Goal: Transaction & Acquisition: Book appointment/travel/reservation

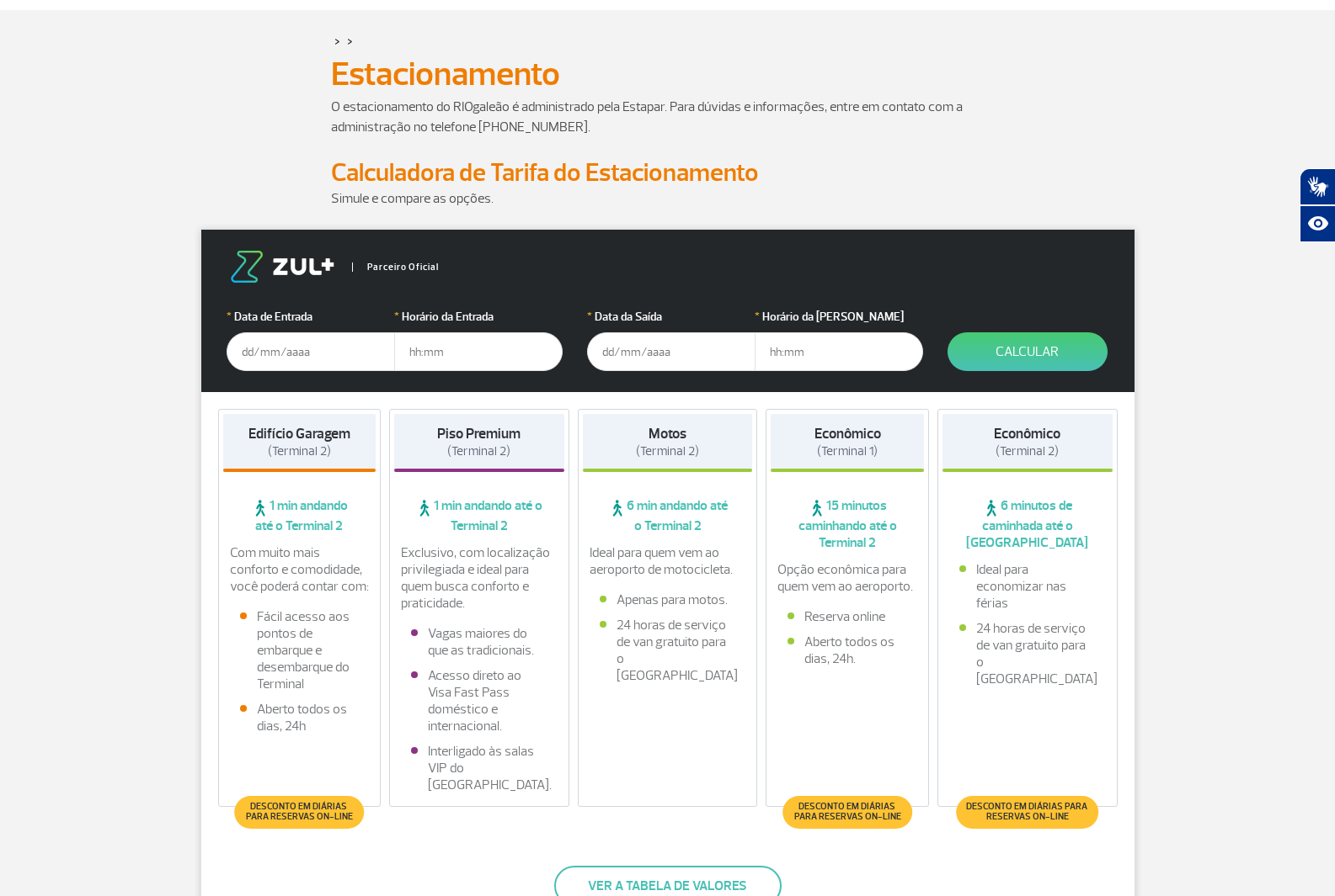
scroll to position [253, 0]
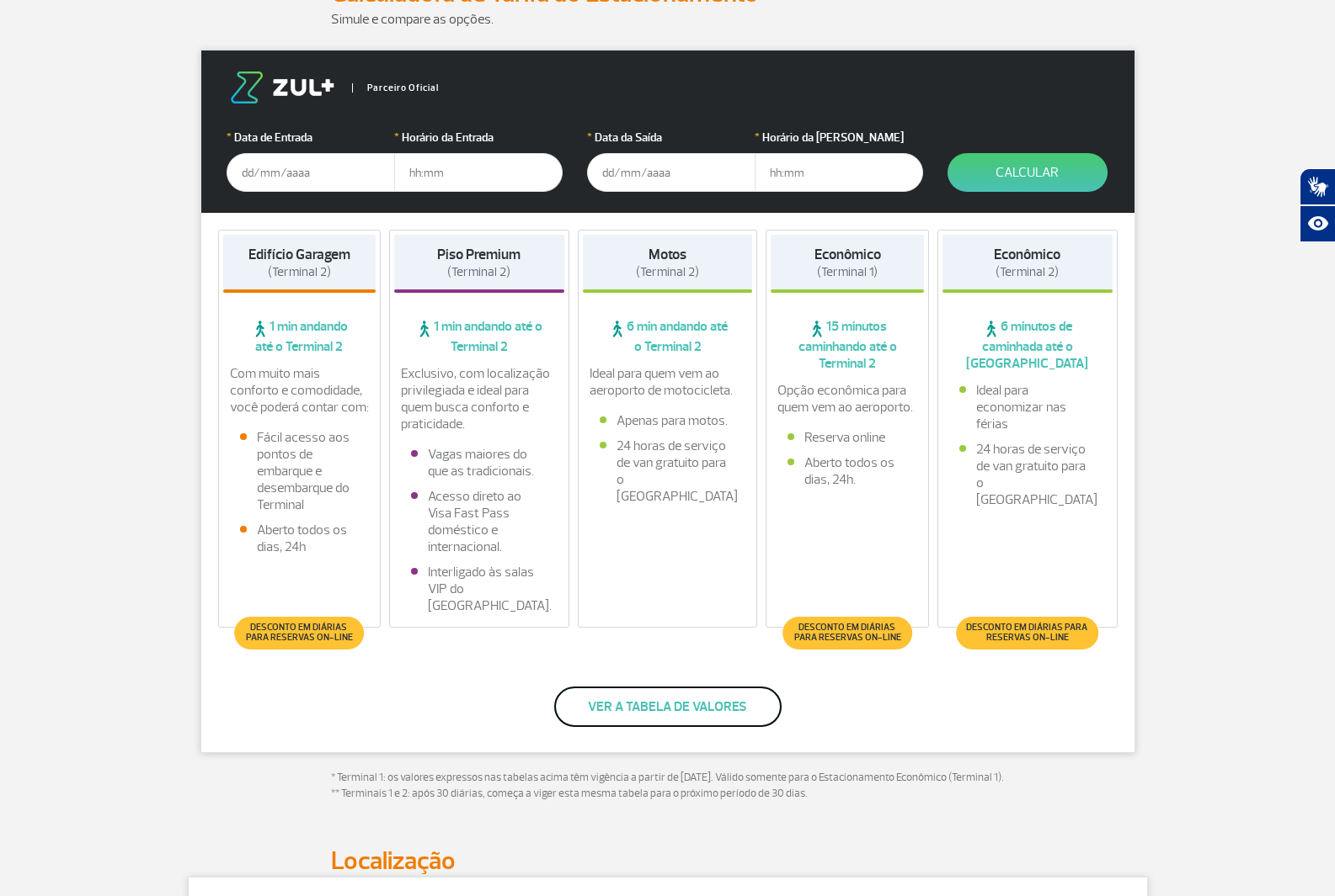
click at [663, 704] on button "Ver a tabela de valores" at bounding box center [668, 707] width 227 height 41
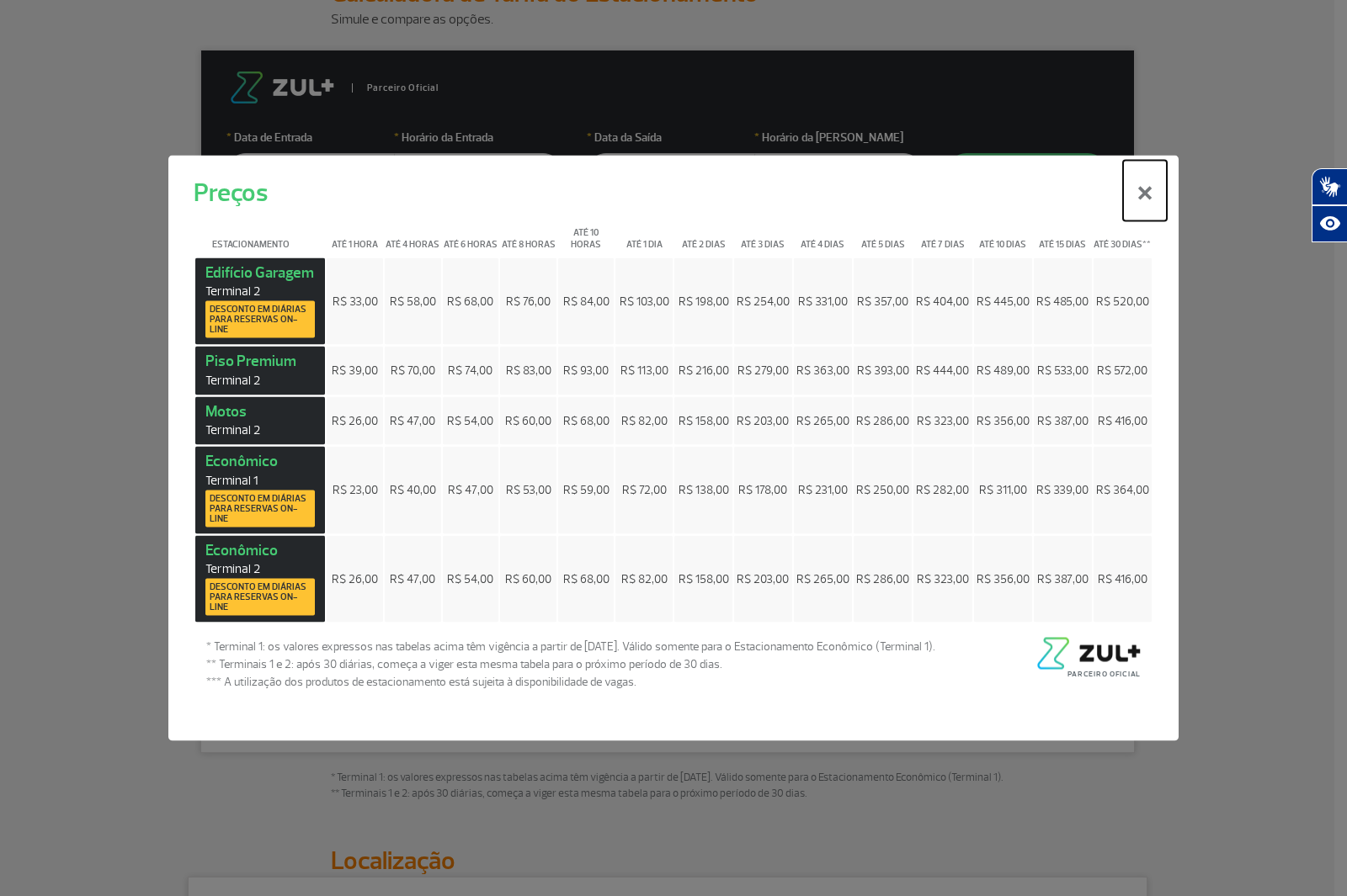
click at [1144, 194] on button "×" at bounding box center [1144, 189] width 44 height 60
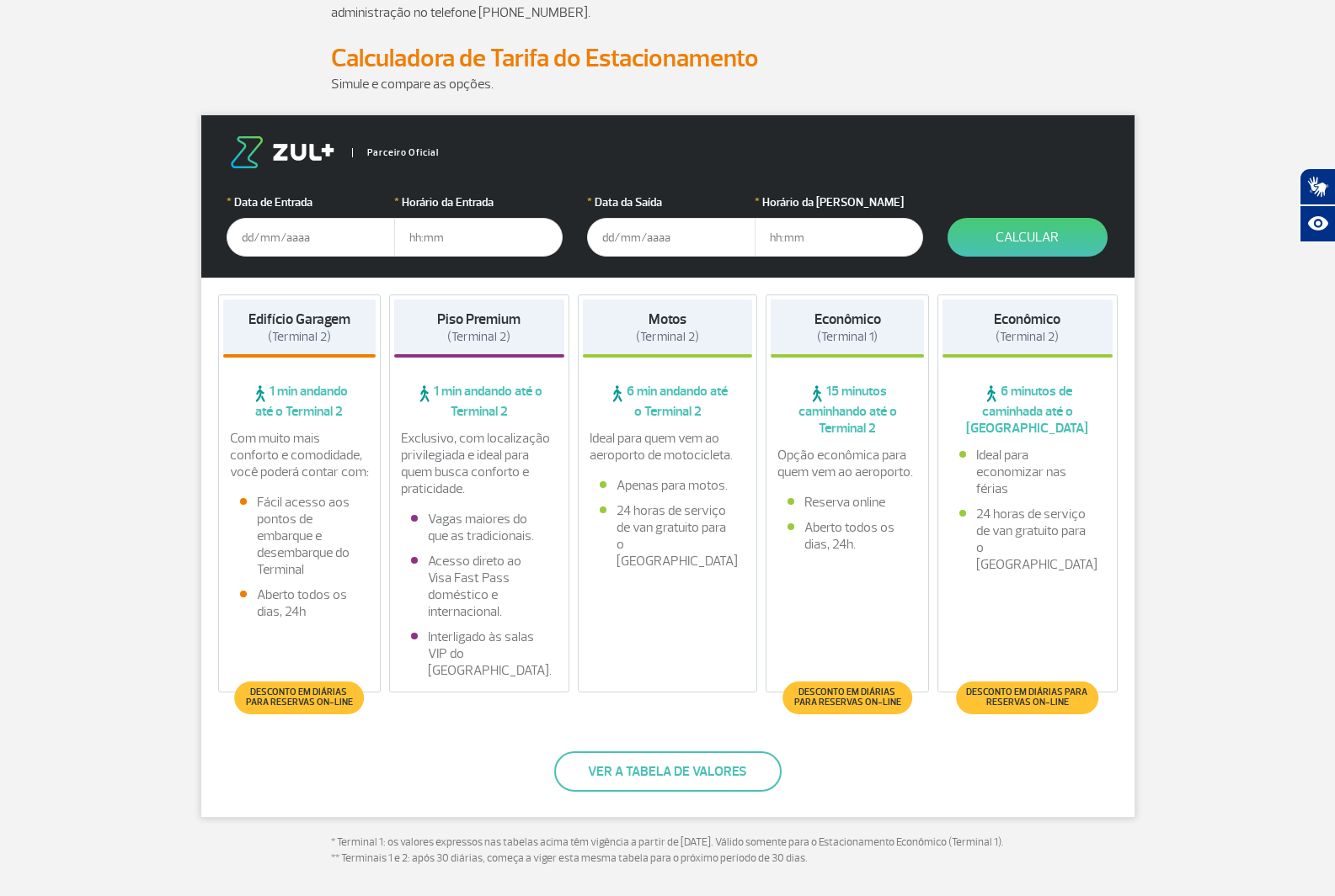
scroll to position [0, 0]
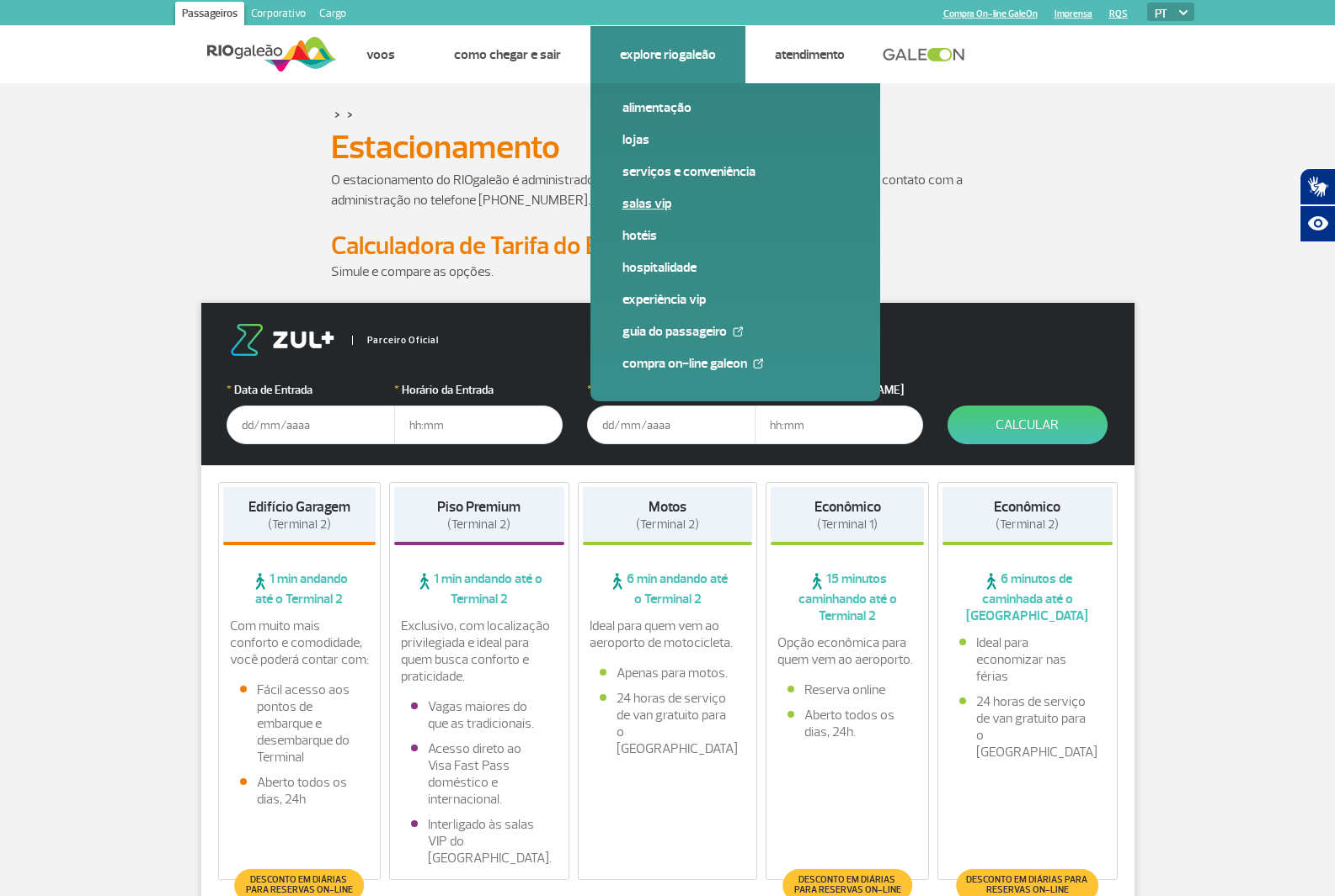
click at [659, 202] on link "Salas VIP" at bounding box center [735, 203] width 226 height 19
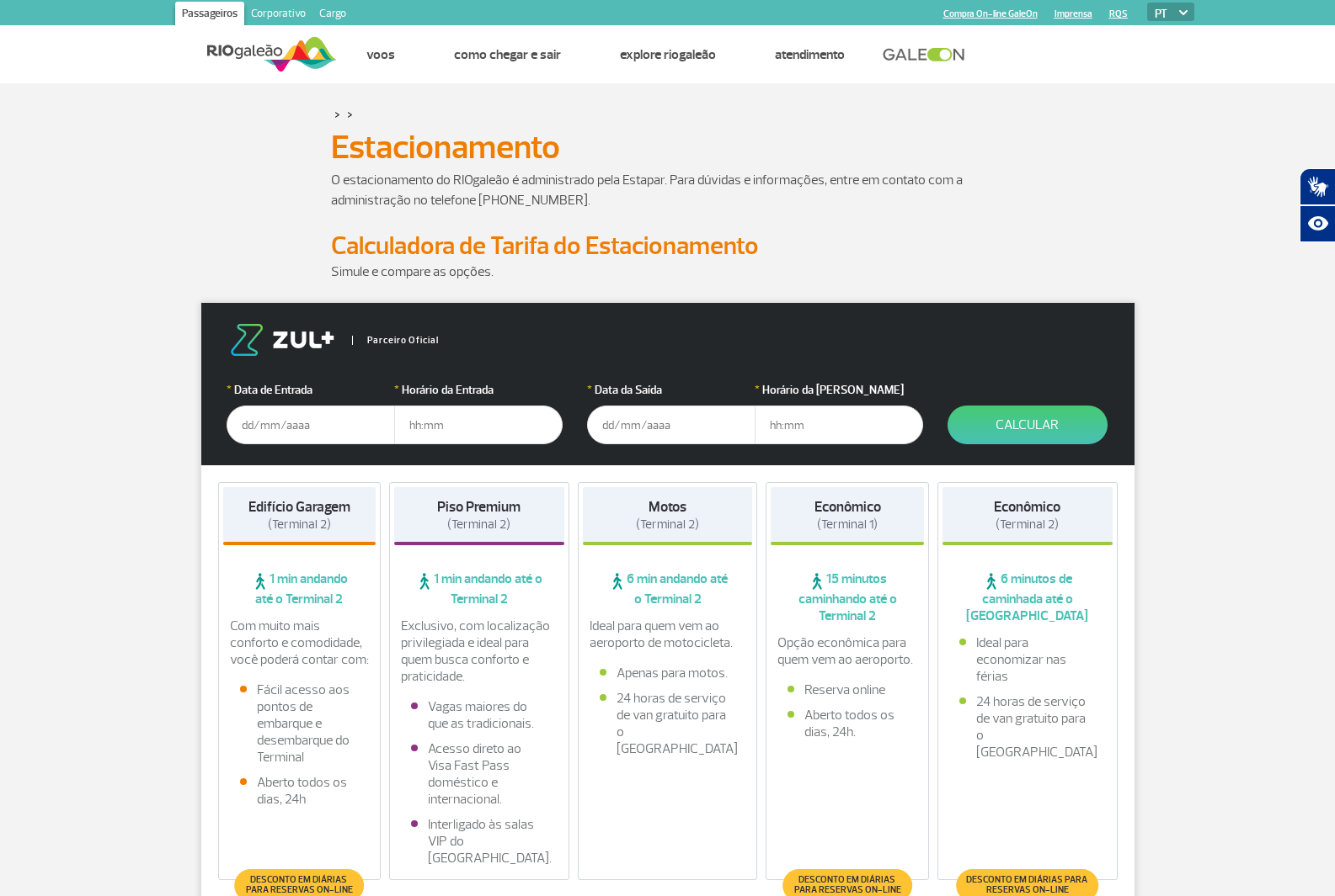
scroll to position [169, 0]
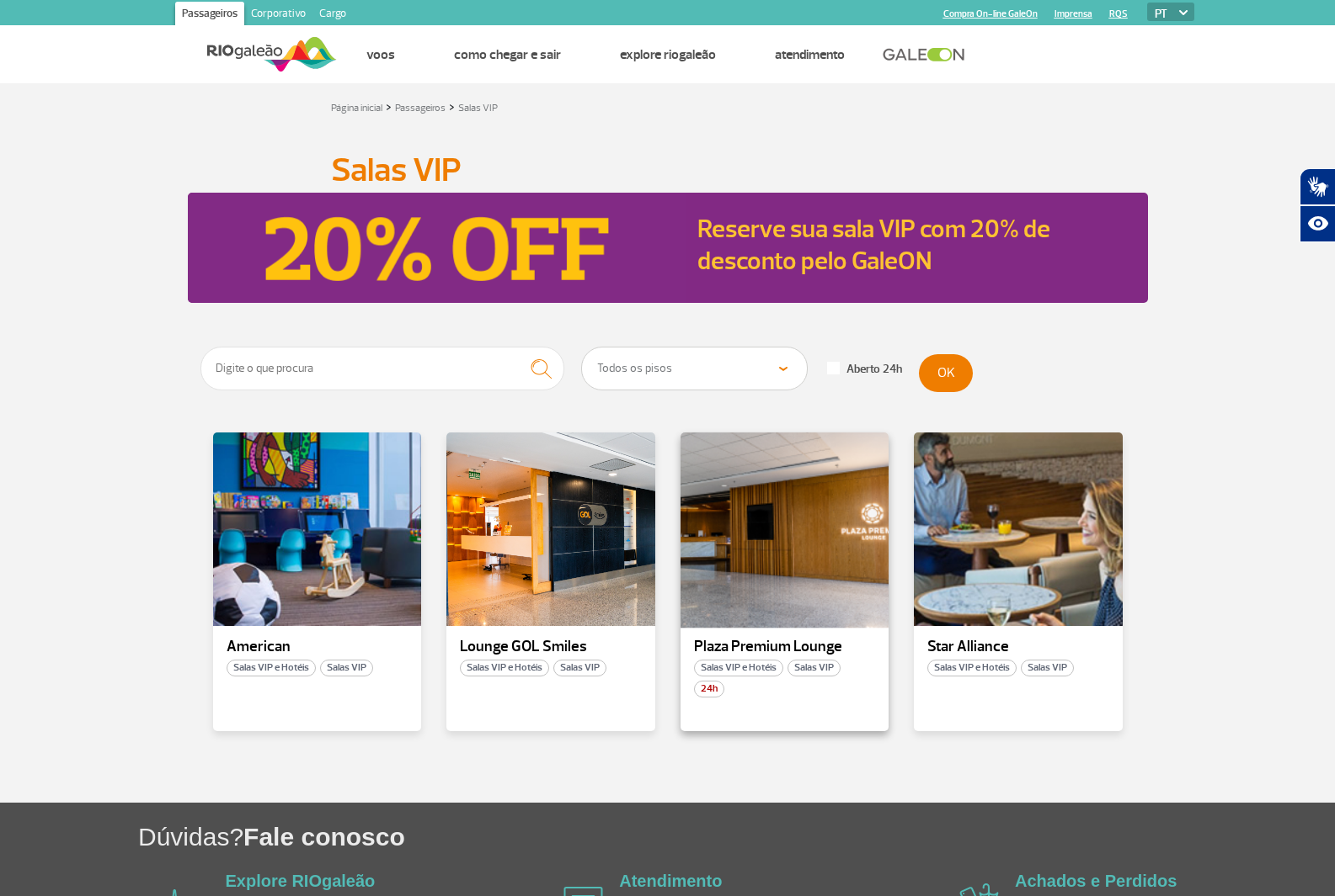
click at [776, 540] on div at bounding box center [783, 530] width 212 height 198
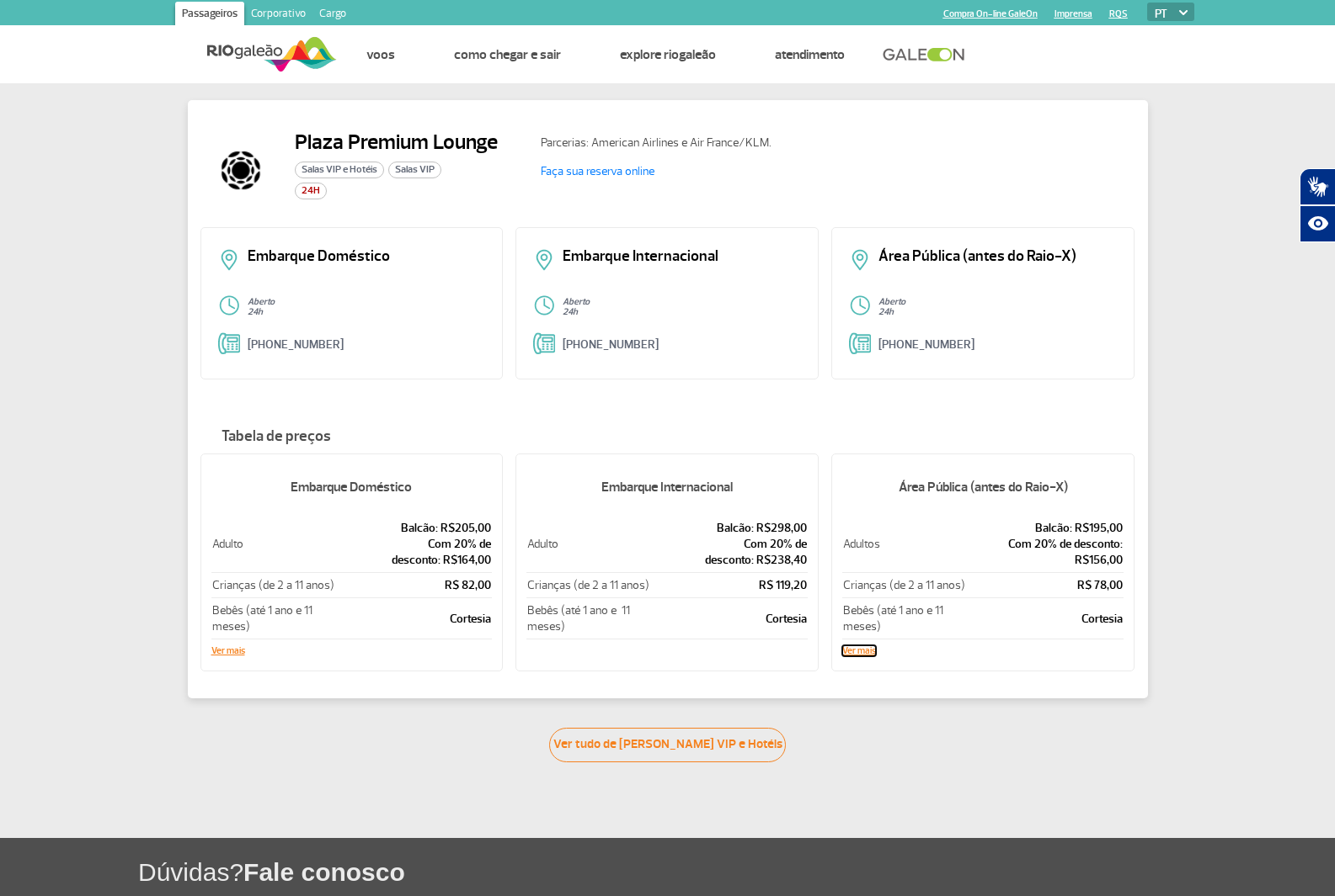
click at [870, 656] on button "Ver mais" at bounding box center [858, 651] width 33 height 10
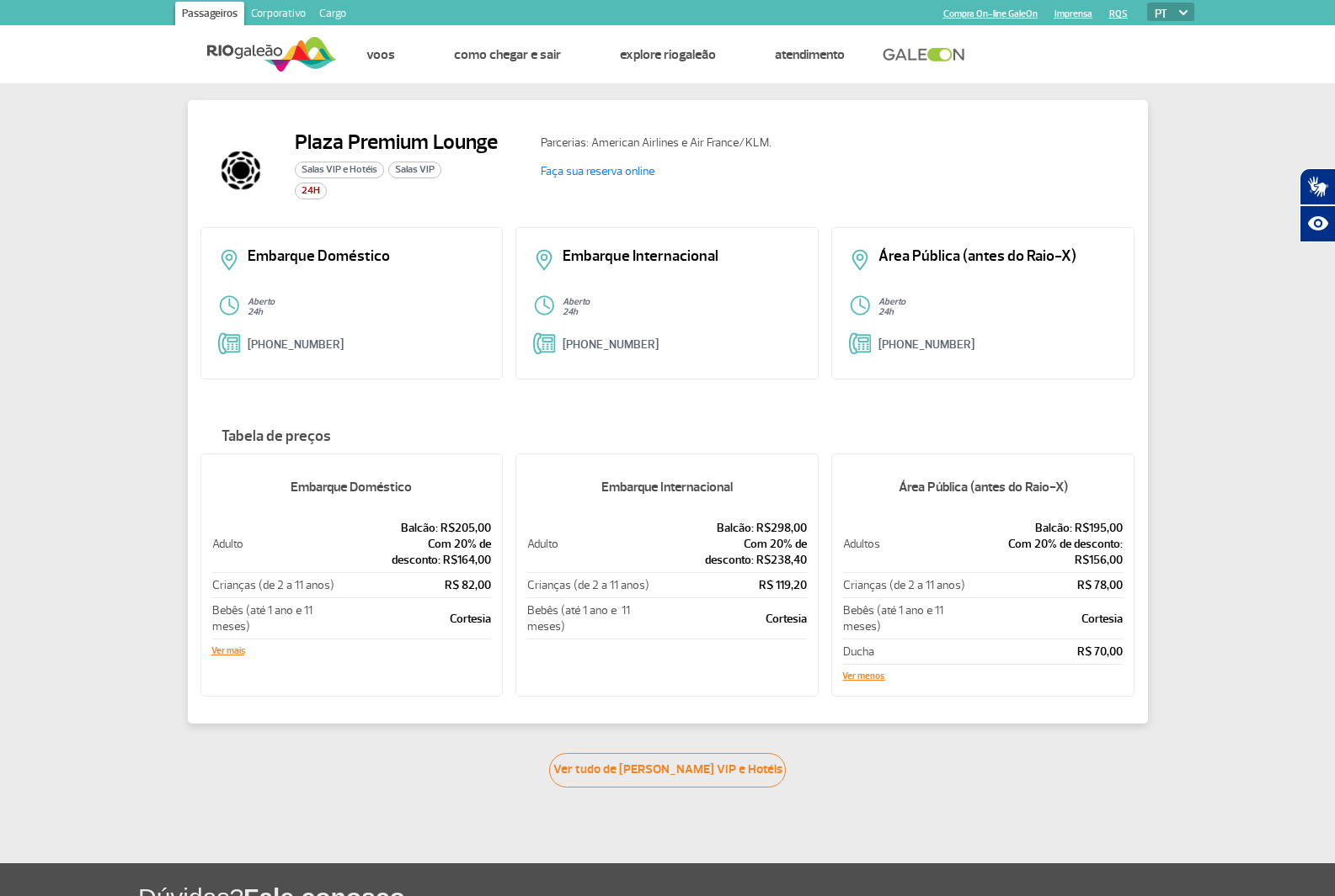
click at [205, 639] on div "Embarque Doméstico Adulto Balcão: R$205,00 Com 20% de desconto: R$164,00 Crianç…" at bounding box center [352, 576] width 303 height 244
click at [240, 646] on button "Ver mais" at bounding box center [227, 651] width 33 height 10
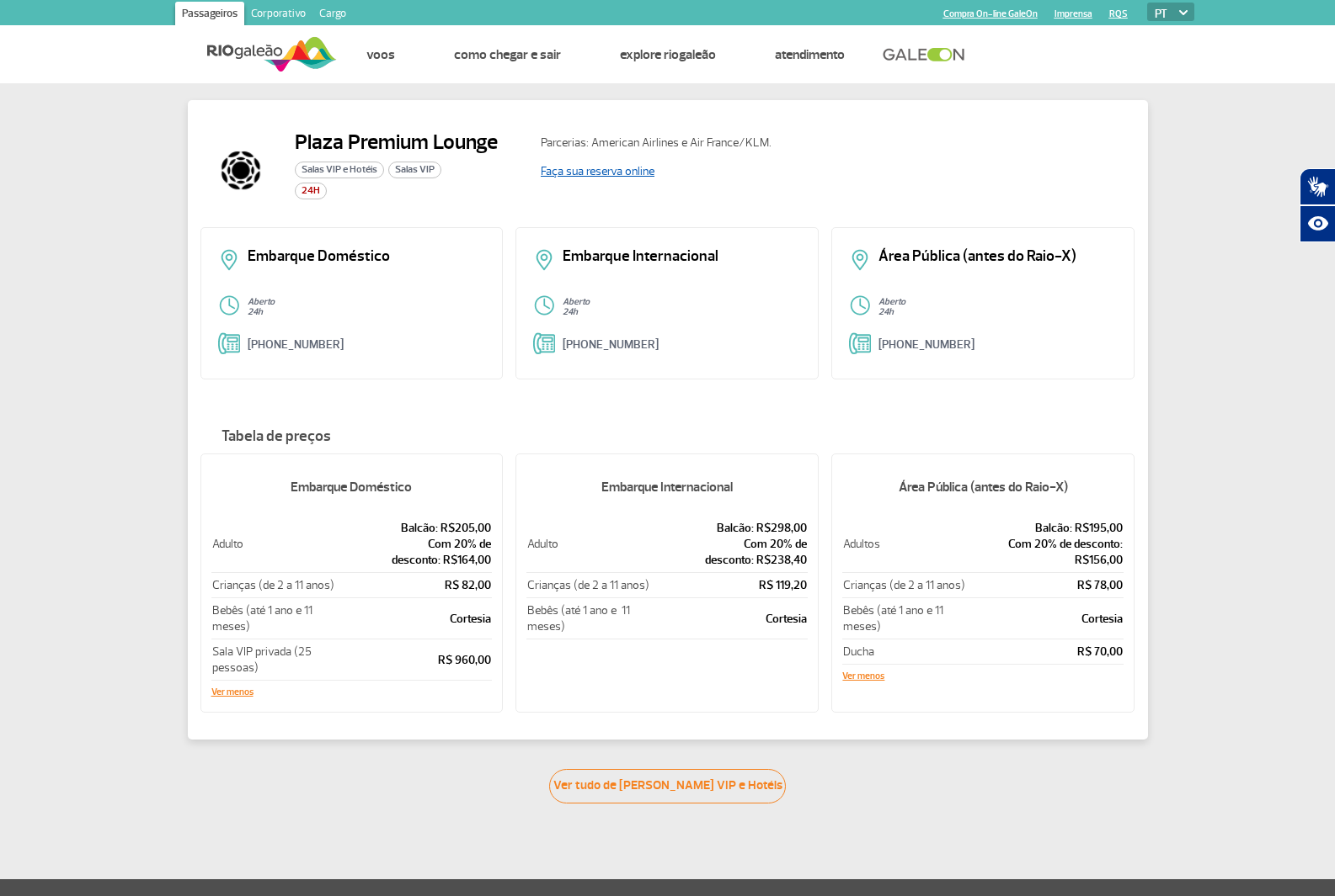
click at [579, 170] on link "Faça sua reserva online" at bounding box center [598, 171] width 114 height 14
click at [646, 277] on div "Embarque Internacional" at bounding box center [667, 265] width 268 height 32
